Goal: Information Seeking & Learning: Learn about a topic

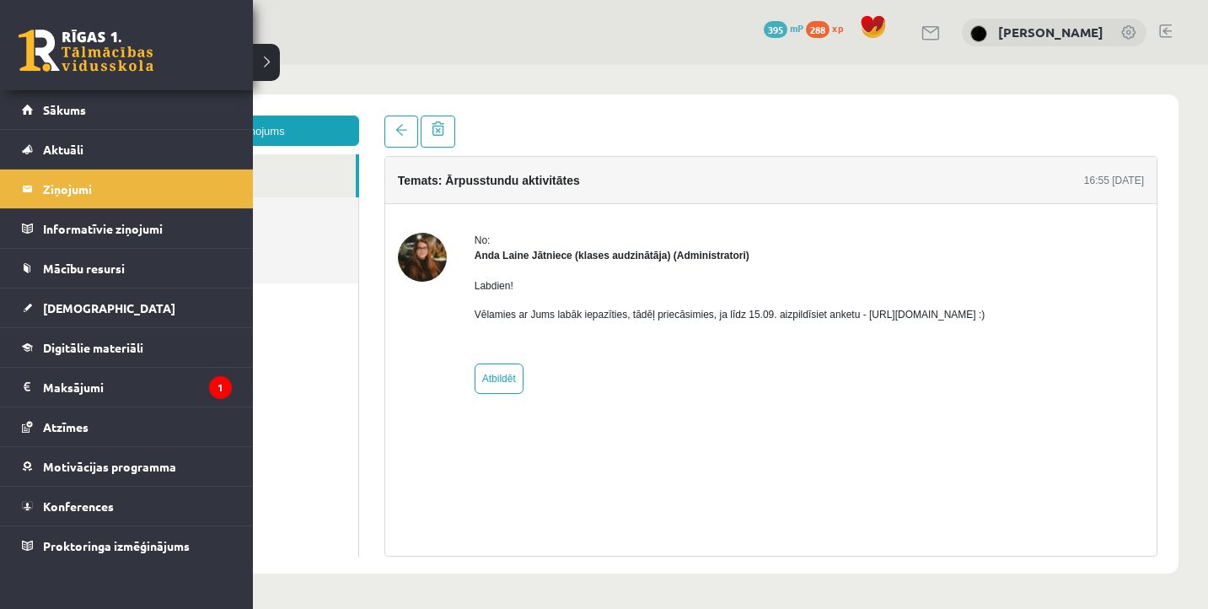
click at [51, 42] on link at bounding box center [86, 51] width 135 height 42
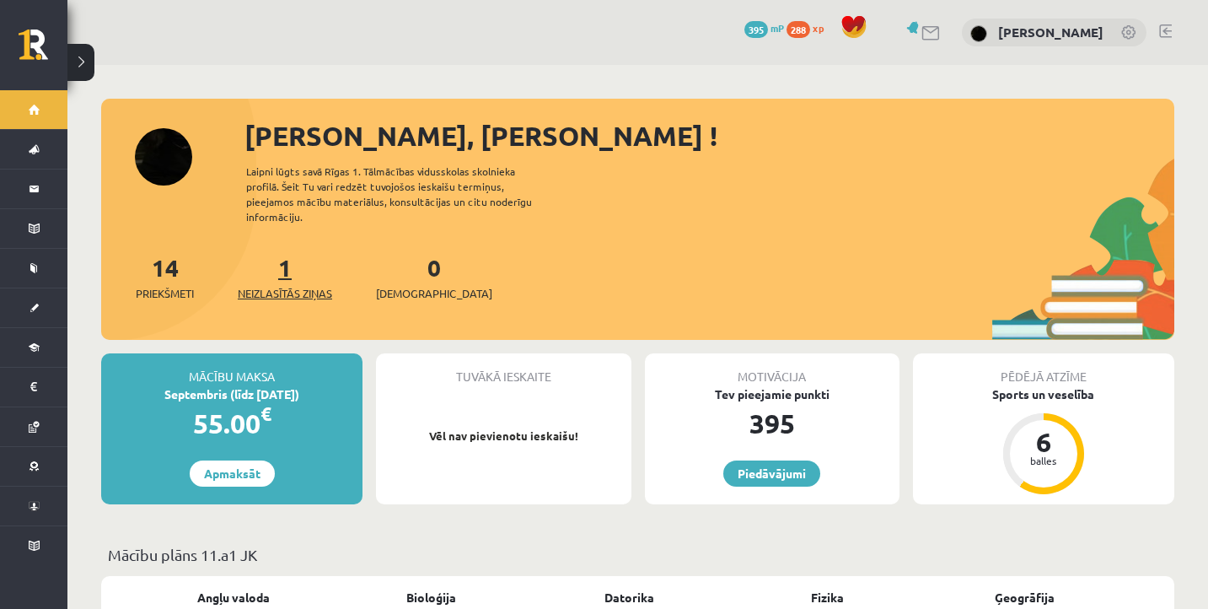
click at [291, 285] on span "Neizlasītās ziņas" at bounding box center [285, 293] width 94 height 17
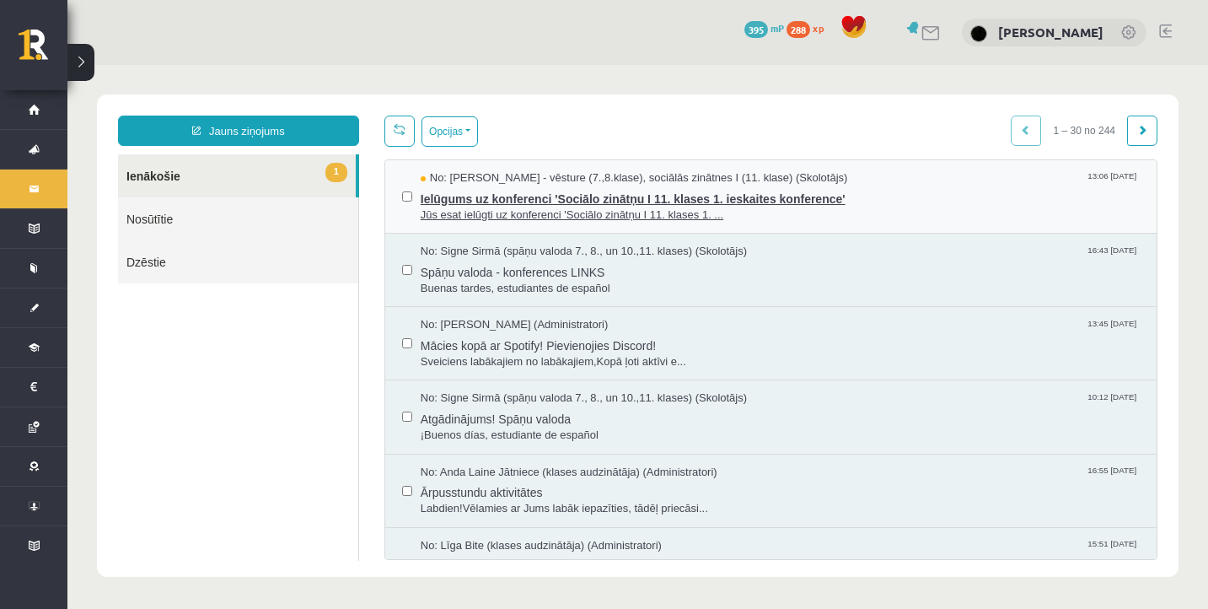
click at [590, 206] on span "Ielūgums uz konferenci 'Sociālo zinātņu I 11. klases 1. ieskaites konference'" at bounding box center [780, 196] width 719 height 21
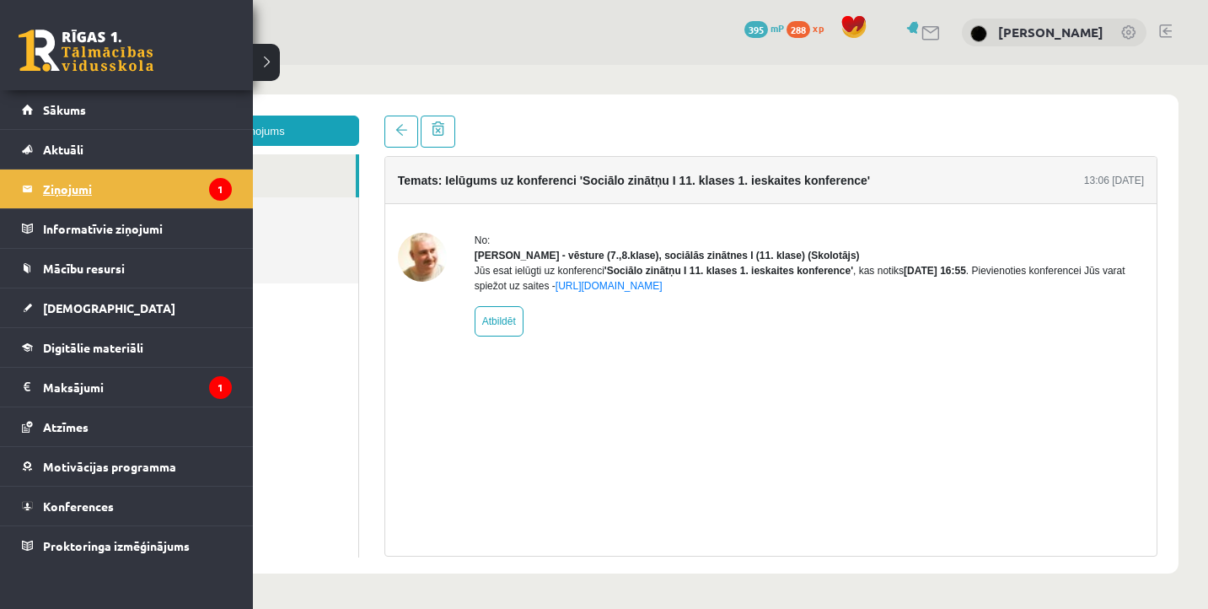
click at [85, 194] on legend "Ziņojumi 1" at bounding box center [137, 188] width 189 height 39
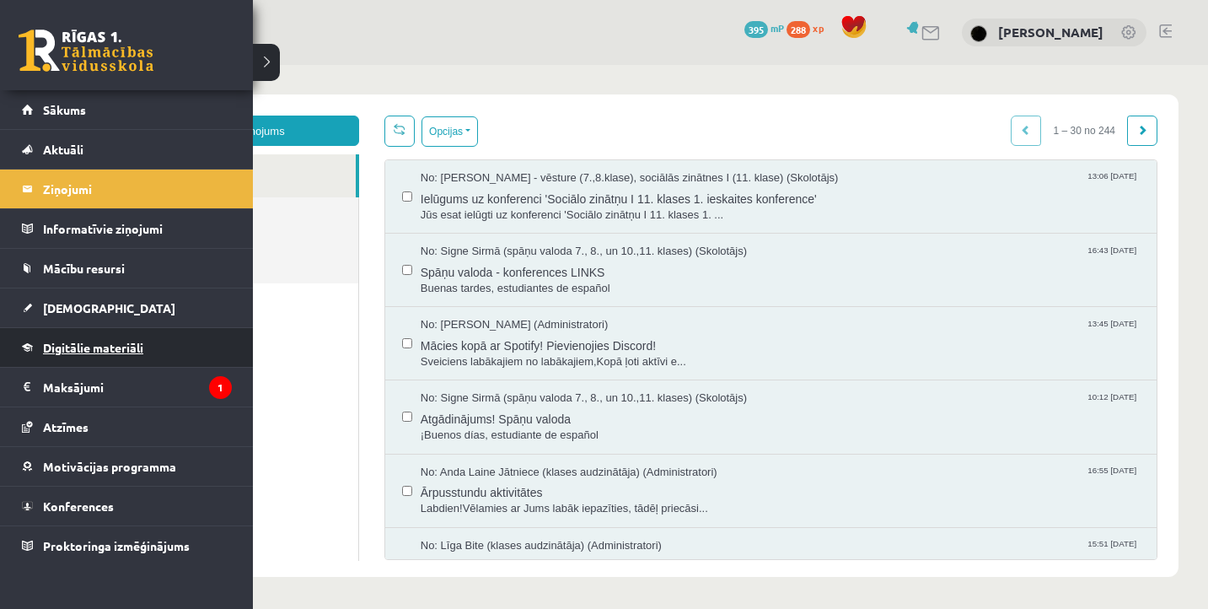
click at [63, 348] on span "Digitālie materiāli" at bounding box center [93, 347] width 100 height 15
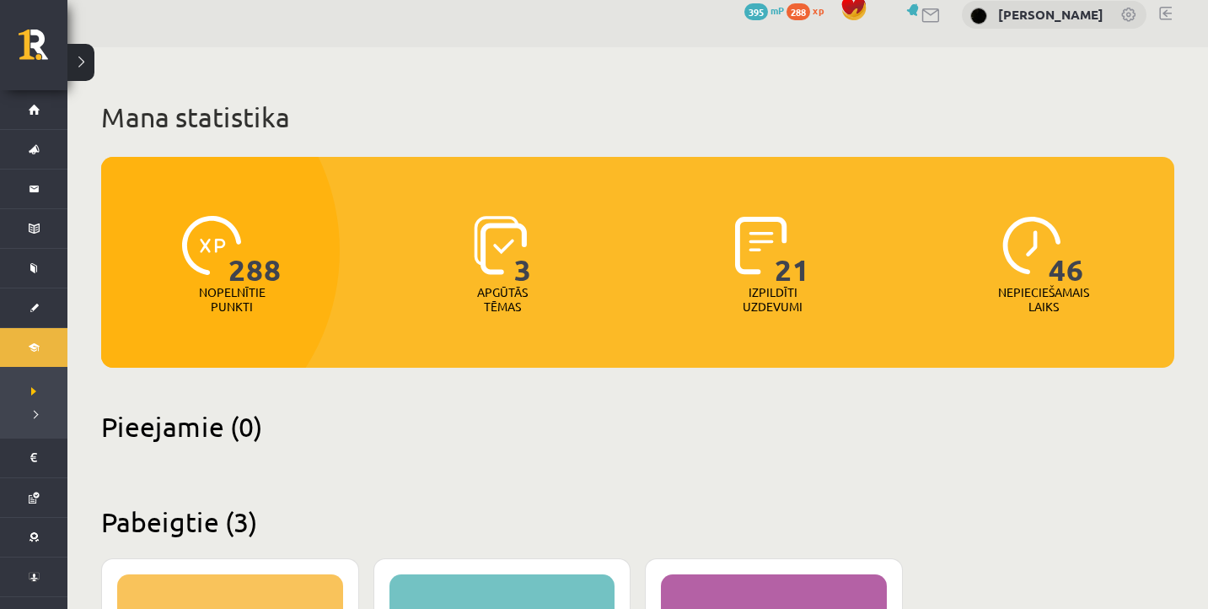
scroll to position [18, 0]
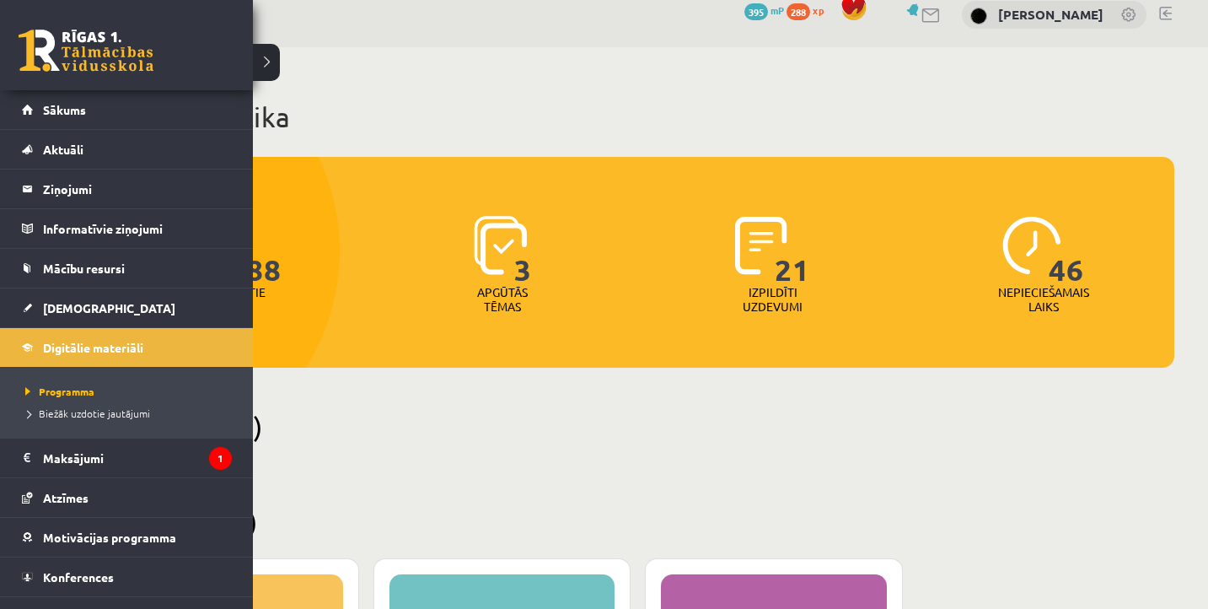
click at [42, 62] on link at bounding box center [86, 51] width 135 height 42
